Goal: Use online tool/utility: Utilize a website feature to perform a specific function

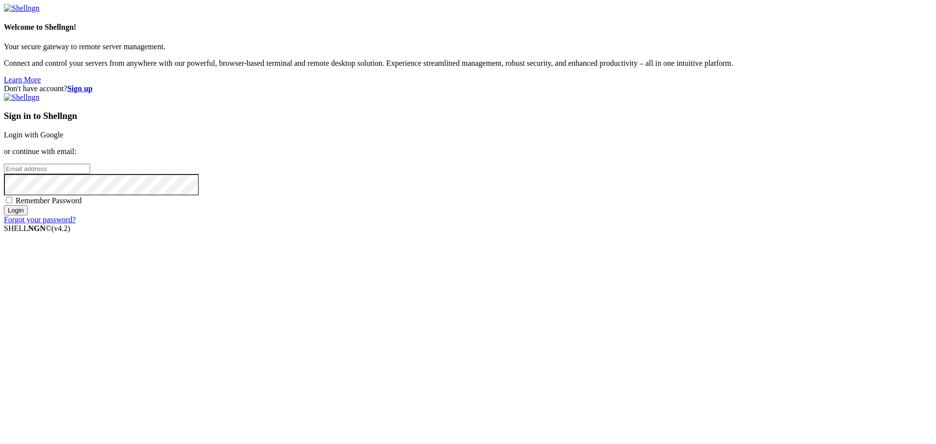
click at [63, 139] on link "Login with Google" at bounding box center [33, 135] width 59 height 8
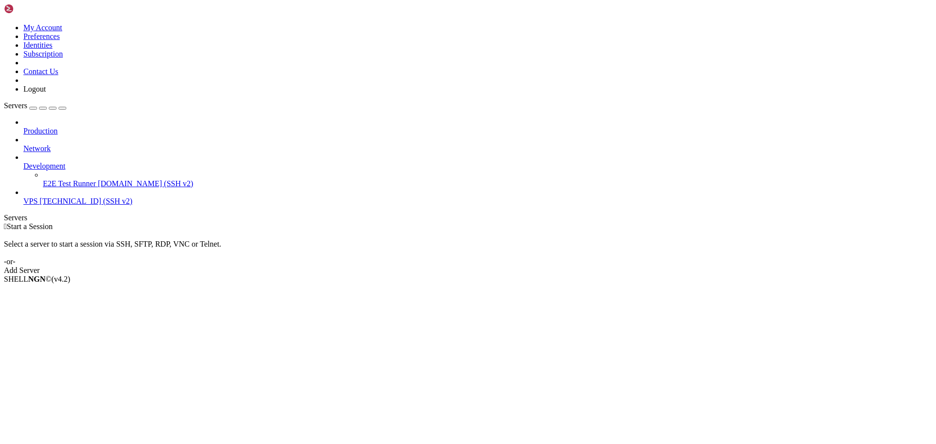
click at [78, 197] on span "[TECHNICAL_ID] (SSH v2)" at bounding box center [85, 201] width 93 height 8
click at [41, 197] on span "[TECHNICAL_ID] (SSH v2)" at bounding box center [85, 201] width 93 height 8
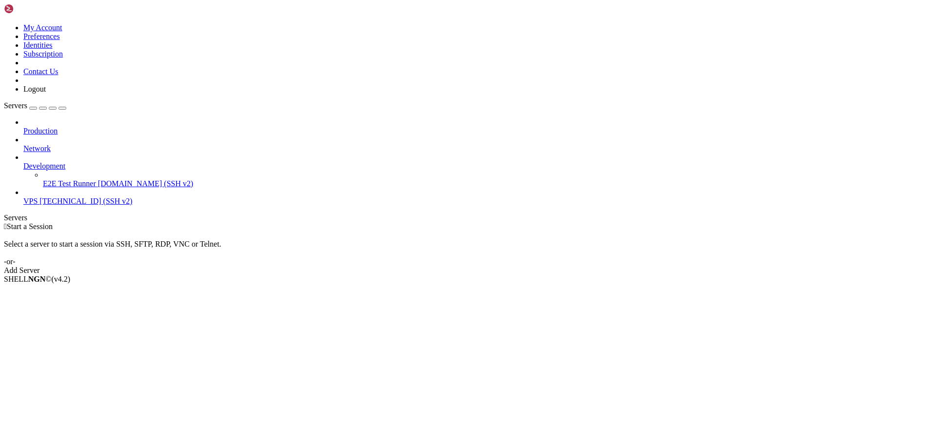
click at [53, 197] on link "VPS [TECHNICAL_ID] (SSH v2)" at bounding box center [477, 201] width 909 height 9
click at [57, 197] on span "[TECHNICAL_ID] (SSH v2)" at bounding box center [85, 201] width 93 height 8
click at [57, 197] on link "VPS [TECHNICAL_ID] (SSH v2)" at bounding box center [477, 201] width 909 height 9
